Goal: Information Seeking & Learning: Learn about a topic

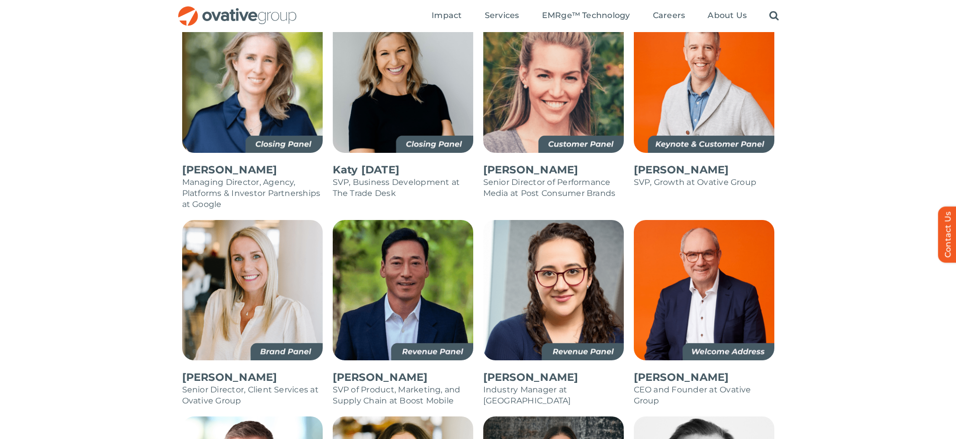
scroll to position [178, 0]
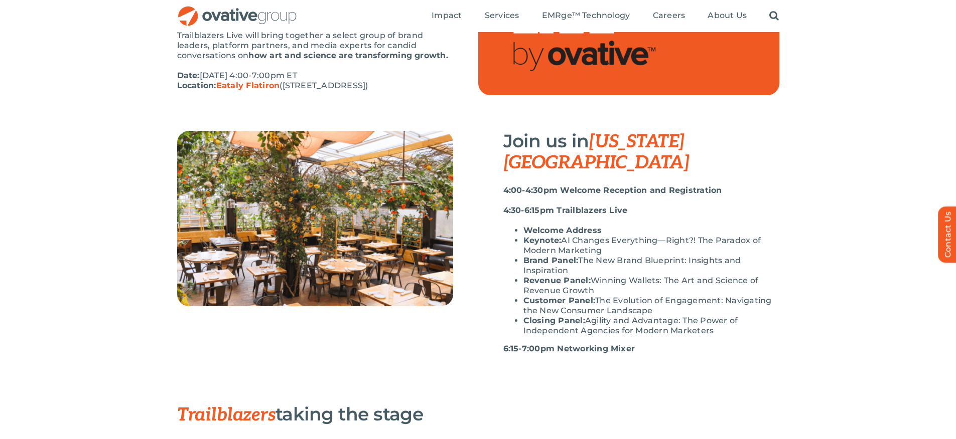
click at [531, 256] on li "Brand Panel: The New Brand Blueprint: Insights and Inspiration" at bounding box center [651, 266] width 256 height 20
click at [529, 276] on li "Revenue Panel: Winning Wallets: The Art and Science of Revenue Growth" at bounding box center [651, 286] width 256 height 20
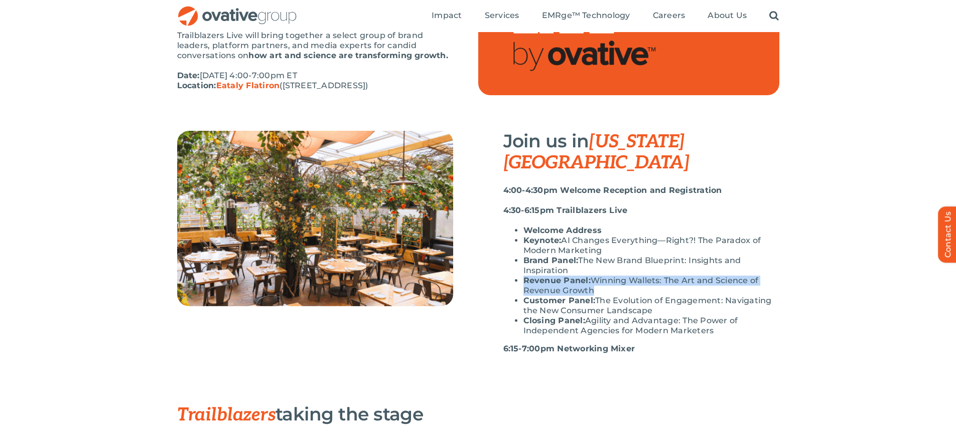
click at [529, 276] on li "Revenue Panel: Winning Wallets: The Art and Science of Revenue Growth" at bounding box center [651, 286] width 256 height 20
click at [531, 296] on strong "Customer Panel:" at bounding box center [559, 301] width 72 height 10
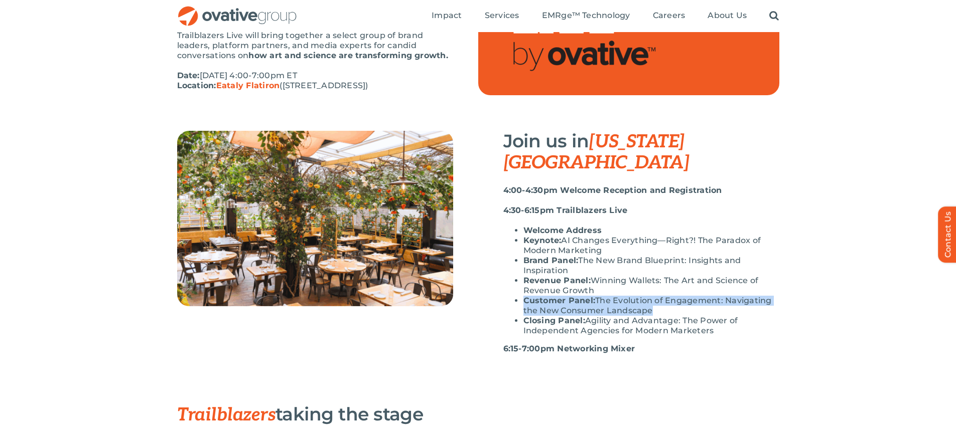
click at [531, 296] on strong "Customer Panel:" at bounding box center [559, 301] width 72 height 10
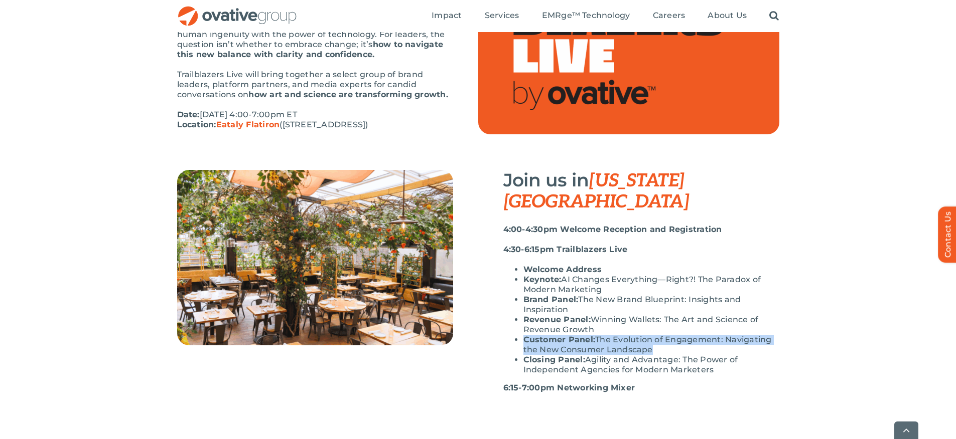
scroll to position [143, 0]
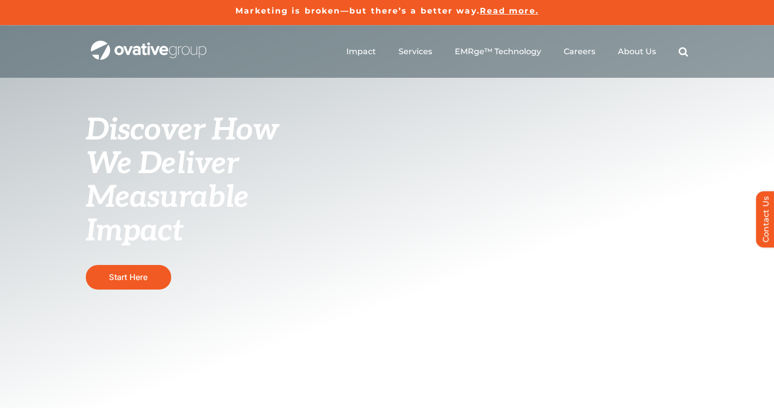
click at [526, 13] on span "Read more." at bounding box center [509, 11] width 59 height 10
click at [109, 275] on link "Start Here" at bounding box center [128, 277] width 85 height 25
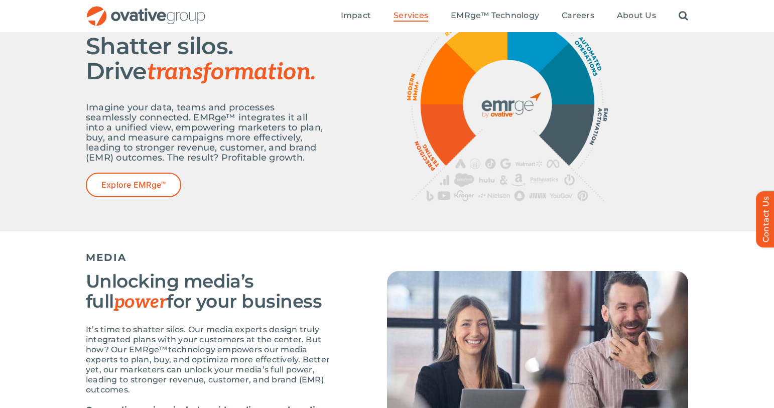
scroll to position [323, 0]
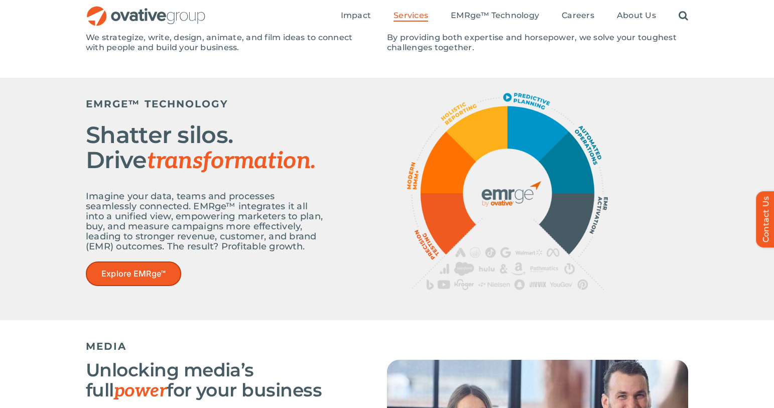
click at [143, 273] on span "Explore EMRge™" at bounding box center [133, 274] width 64 height 10
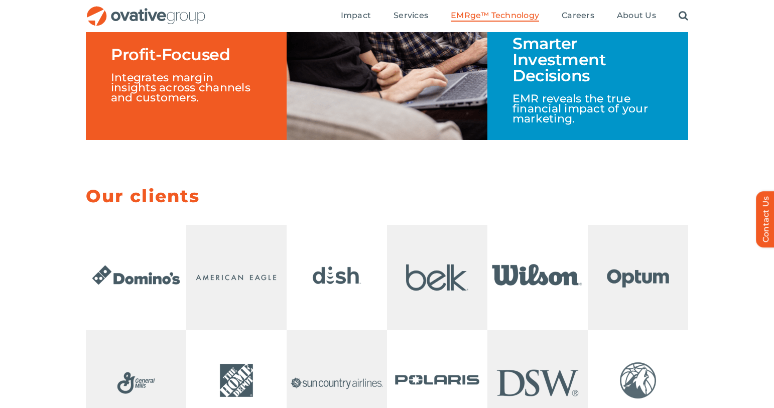
scroll to position [1189, 0]
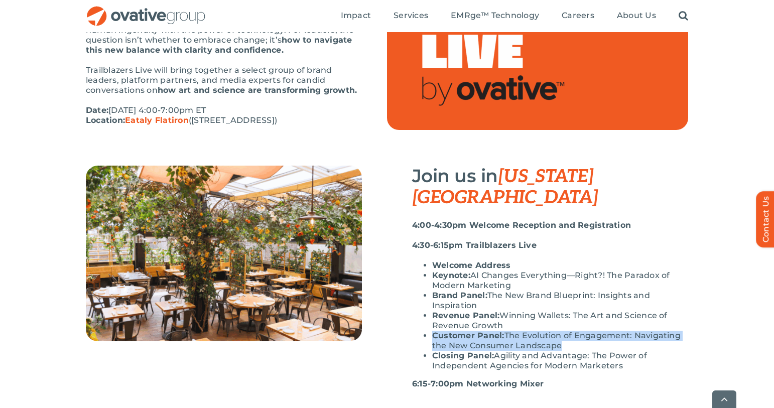
click at [129, 7] on img "OG_Full_horizontal_RGB" at bounding box center [146, 16] width 120 height 21
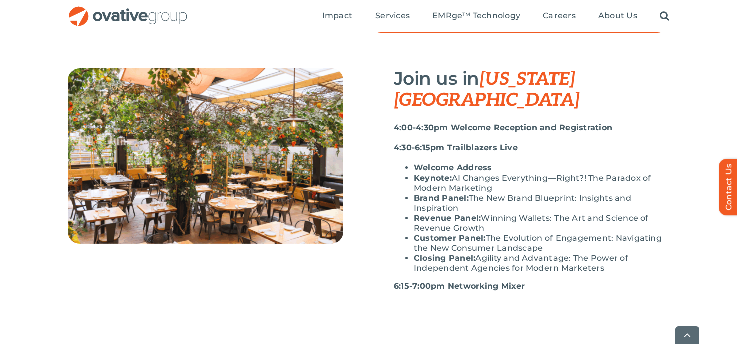
scroll to position [241, 0]
drag, startPoint x: 608, startPoint y: 250, endPoint x: 413, endPoint y: 238, distance: 195.0
click at [413, 238] on ul "Welcome Address Keynote: AI Changes Everything—Right?! The Paradox of Modern Ma…" at bounding box center [532, 218] width 276 height 110
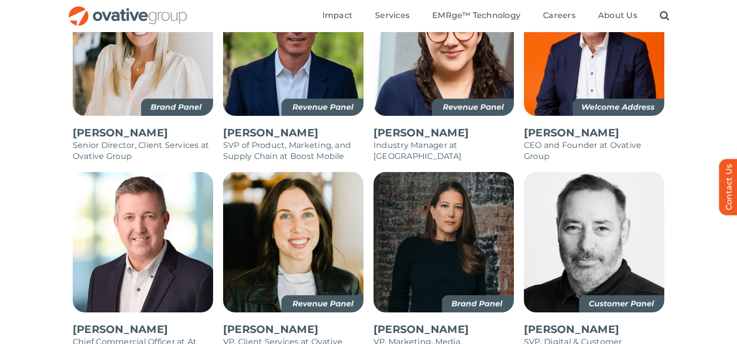
scroll to position [858, 0]
